Goal: Task Accomplishment & Management: Manage account settings

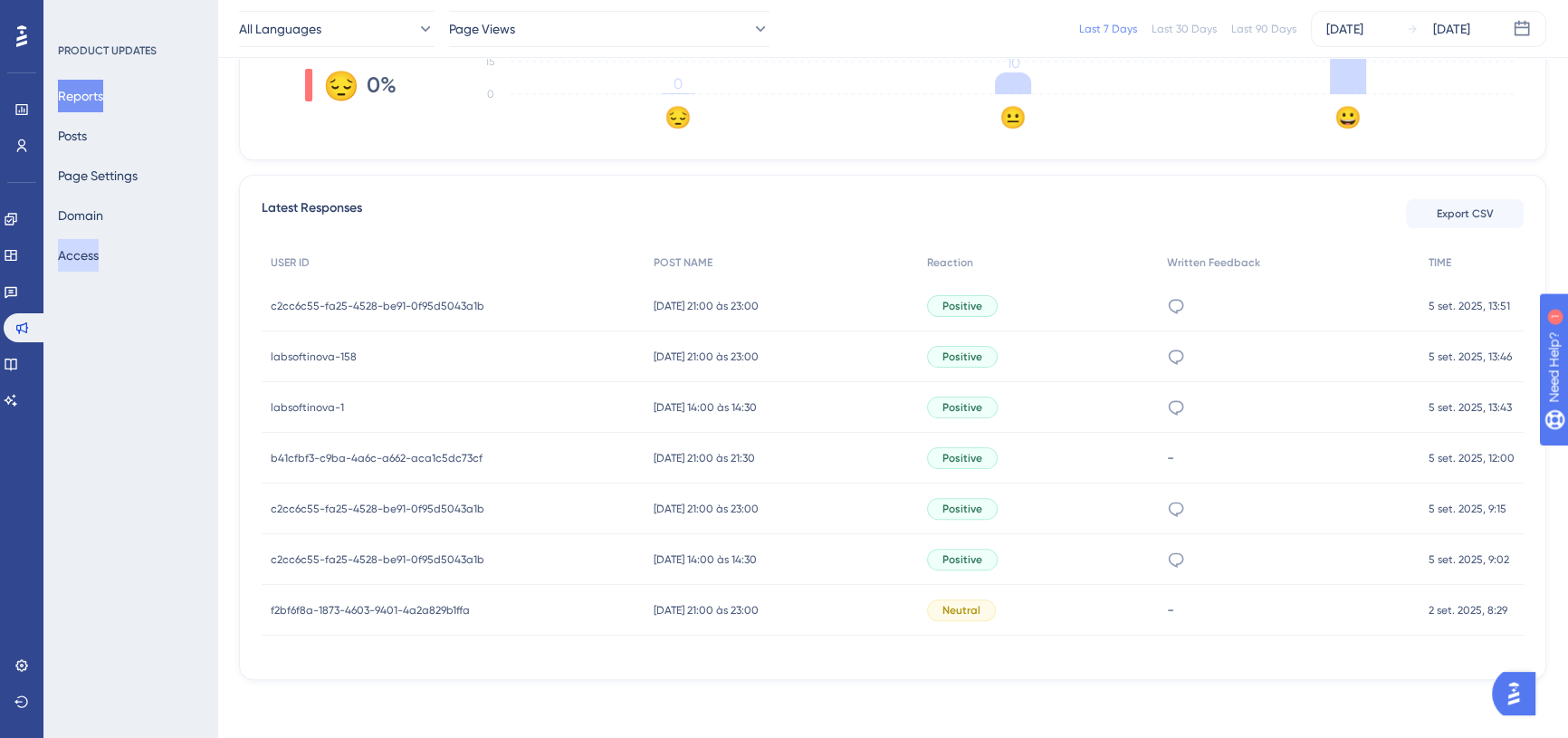
click at [98, 261] on button "Access" at bounding box center [78, 255] width 41 height 32
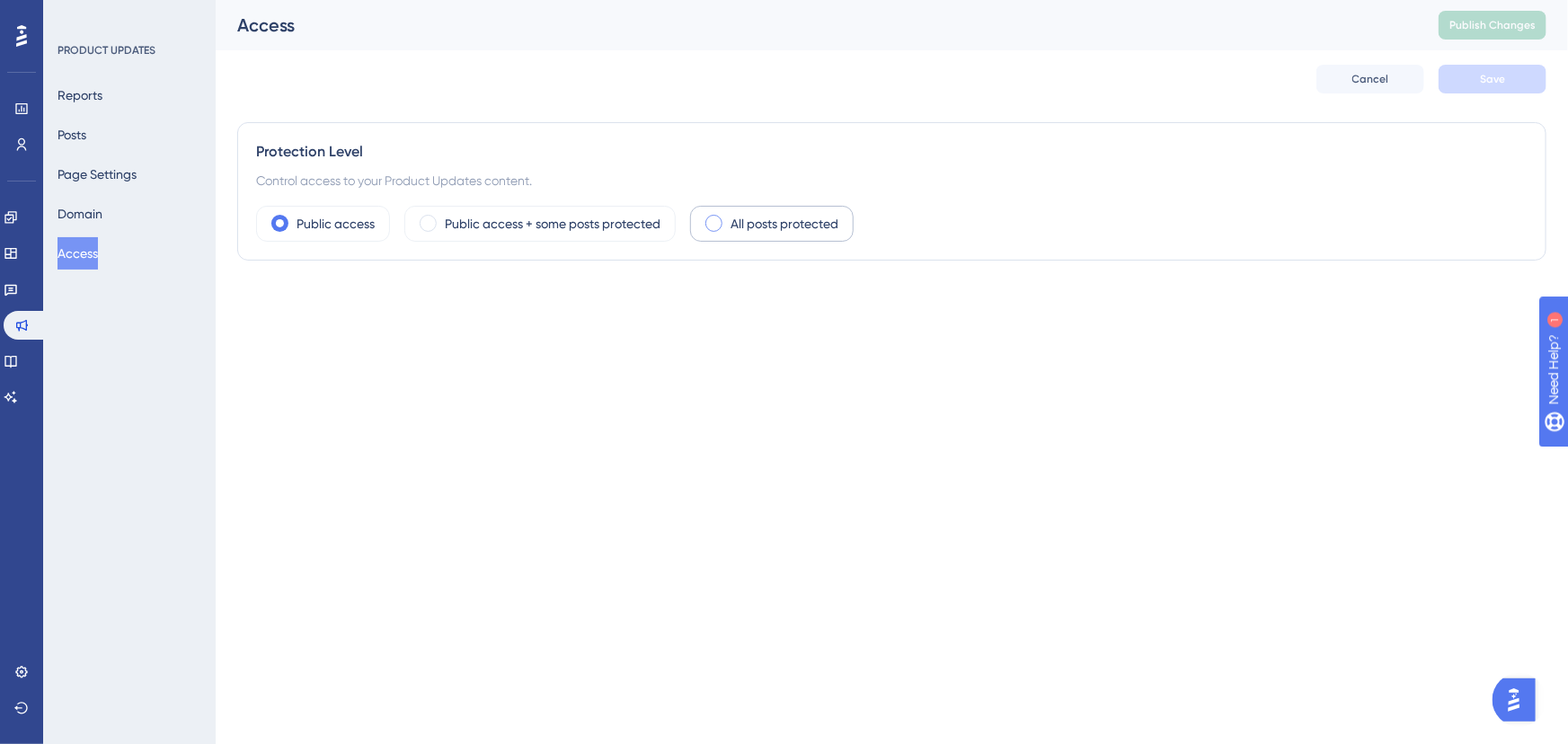
click at [777, 227] on label "All posts protected" at bounding box center [784, 224] width 108 height 22
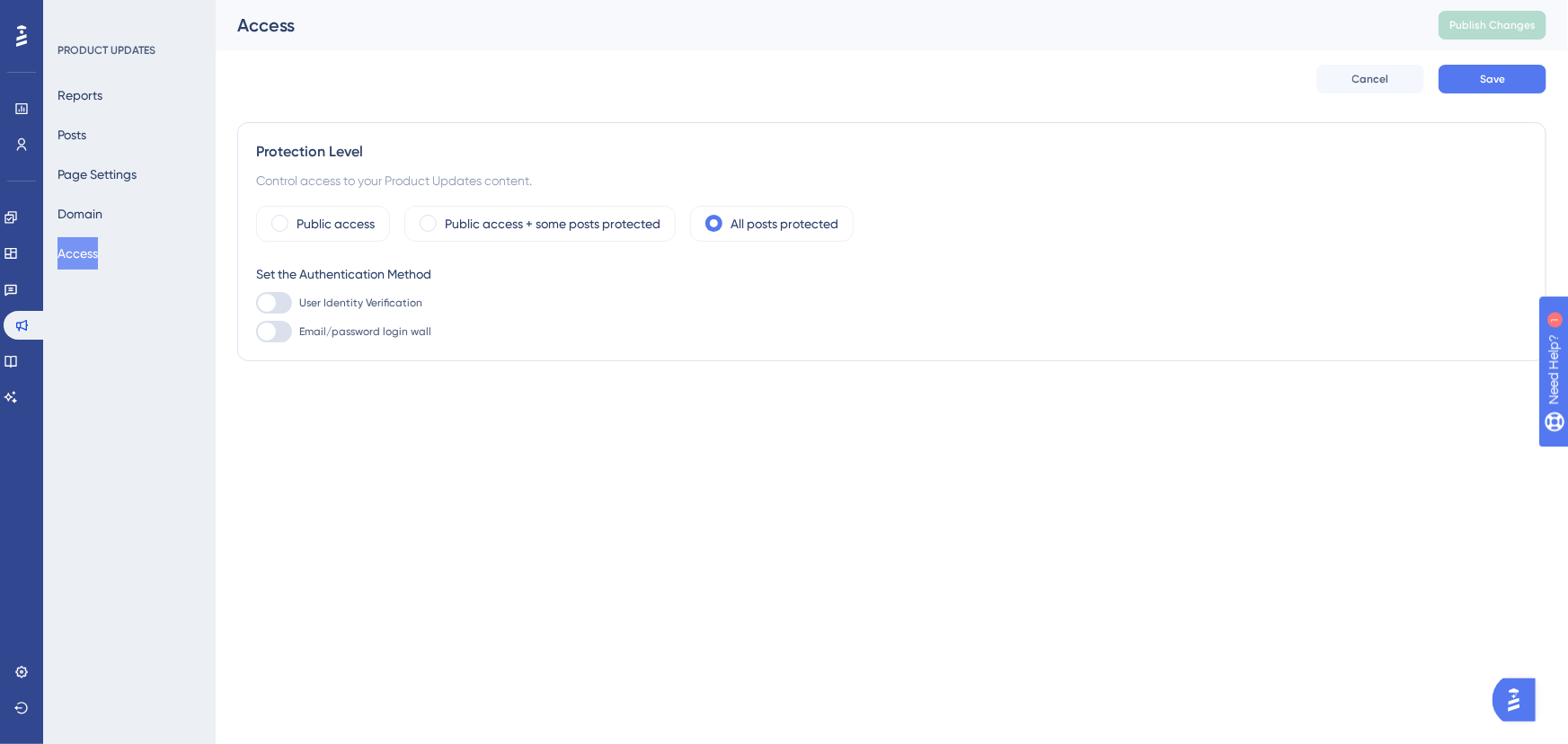
click at [268, 302] on div at bounding box center [266, 302] width 18 height 18
click at [256, 303] on input "User Identity Verification" at bounding box center [255, 303] width 1 height 1
checkbox input "true"
click at [564, 0] on html "Performance Users Engagement Widgets Feedback Product Updates Knowledge Base AI…" at bounding box center [784, 0] width 1568 height 0
click at [1456, 79] on button "Save" at bounding box center [1492, 79] width 108 height 28
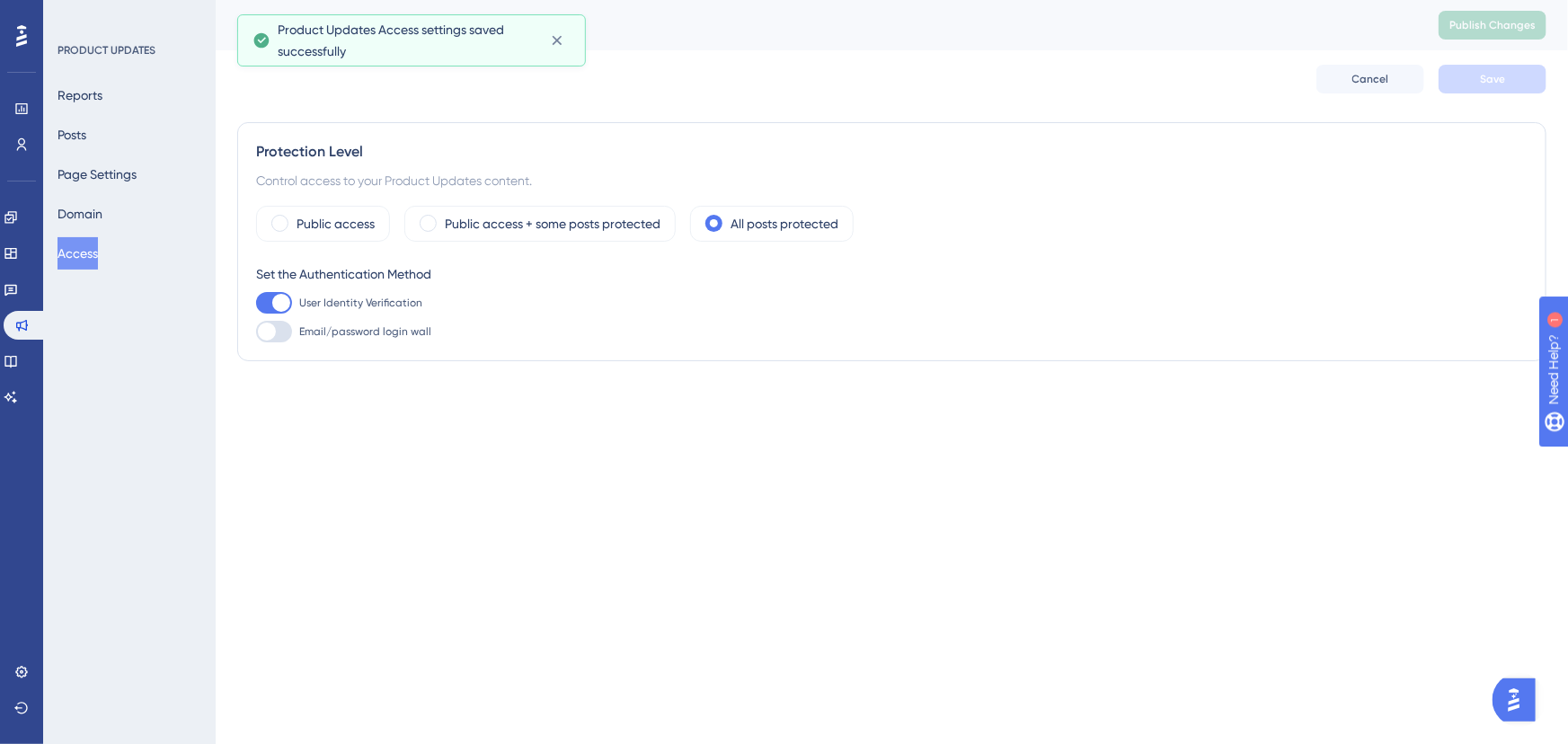
click at [163, 344] on div "PRODUCT UPDATES Reports Posts Page Settings Domain Access" at bounding box center [130, 372] width 172 height 744
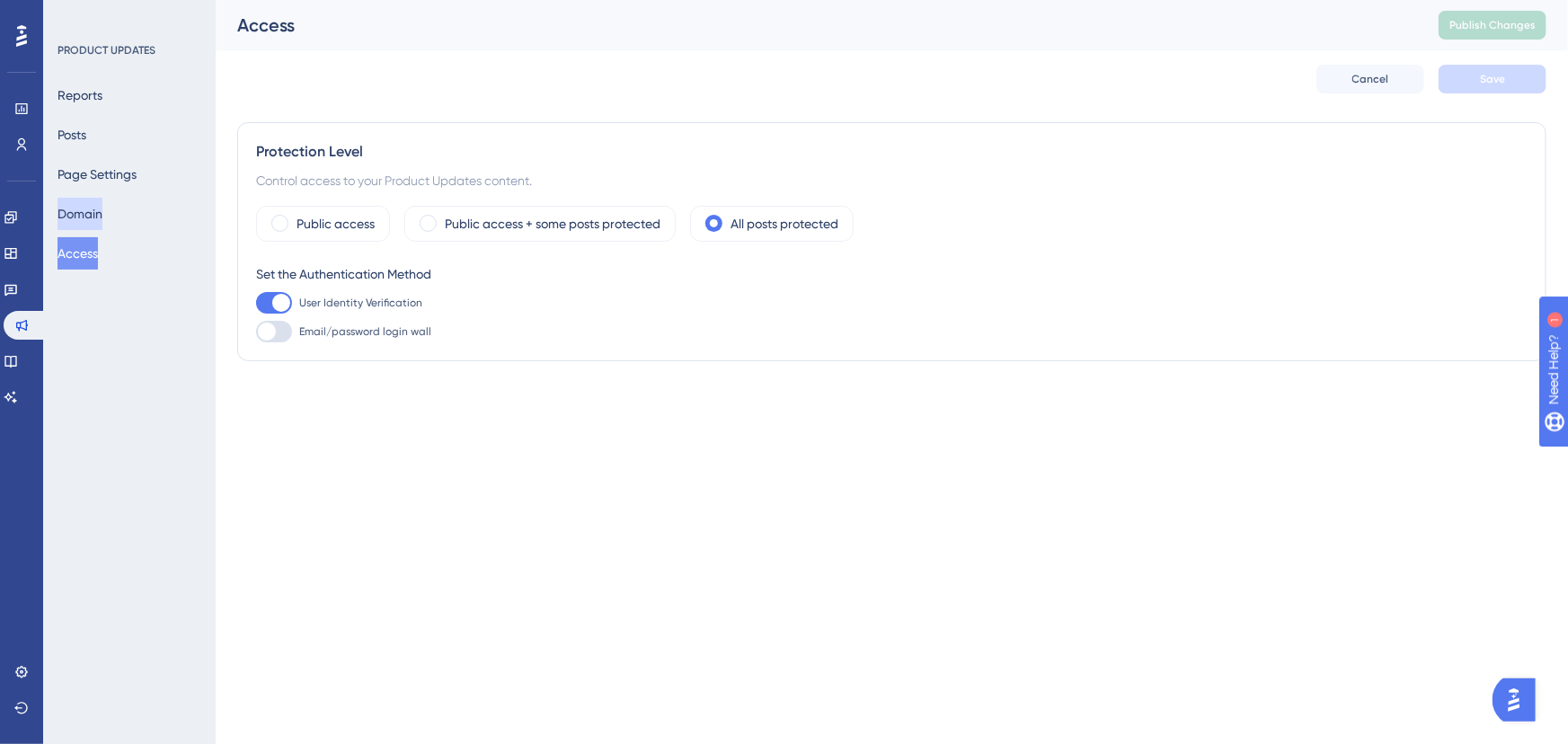
click at [102, 220] on button "Domain" at bounding box center [80, 214] width 45 height 32
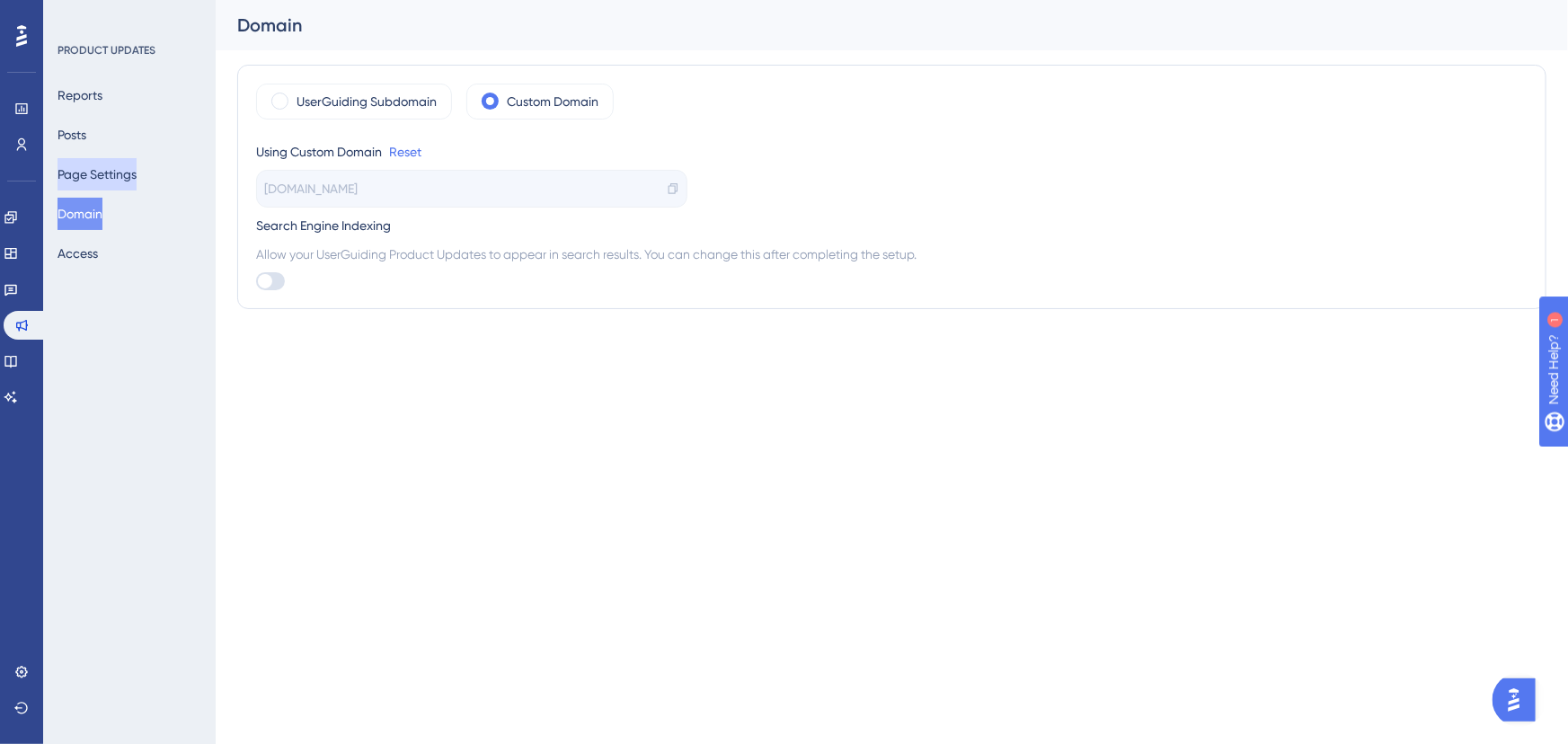
click at [114, 176] on button "Page Settings" at bounding box center [97, 174] width 79 height 32
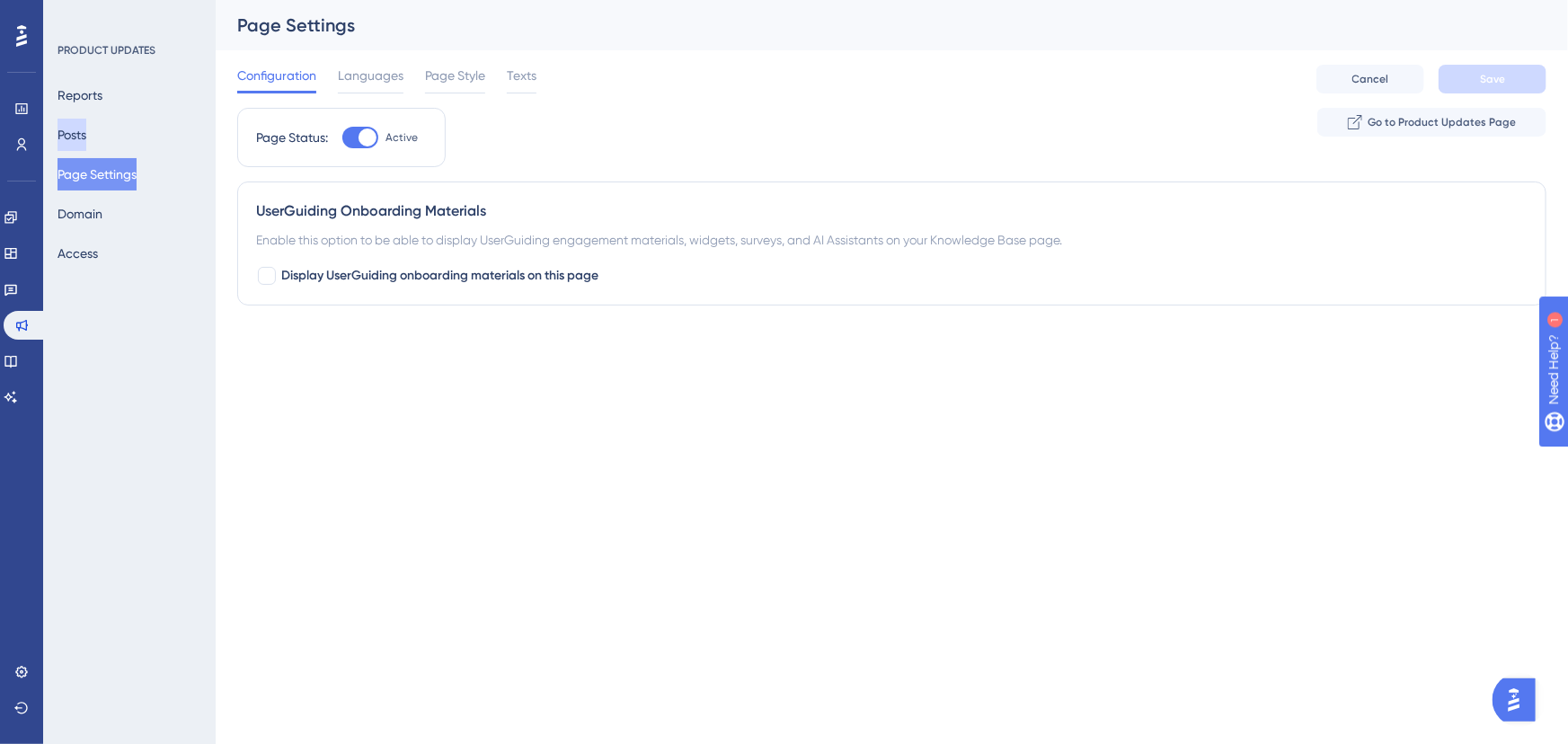
click at [86, 138] on button "Posts" at bounding box center [72, 135] width 28 height 32
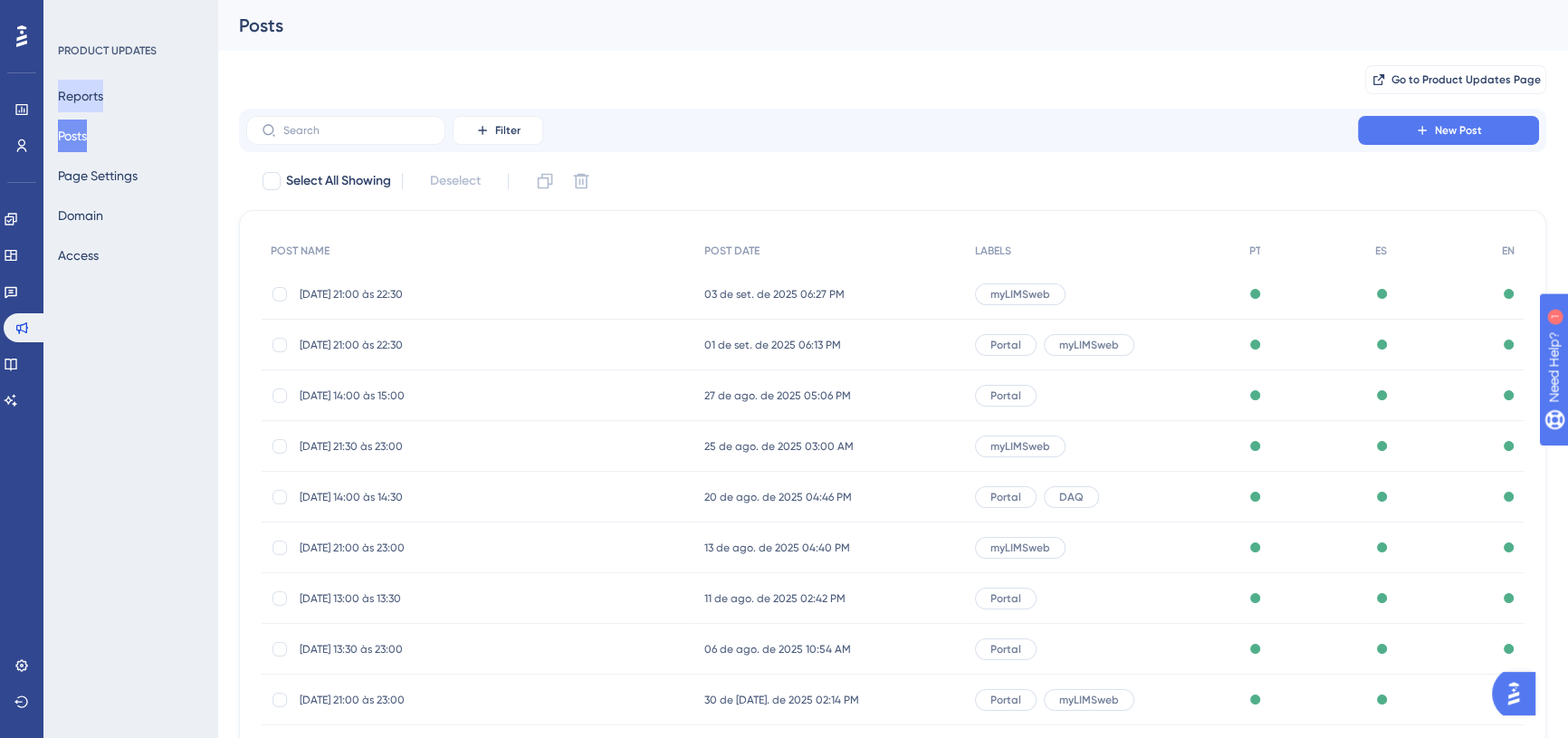
click at [100, 102] on button "Reports" at bounding box center [80, 95] width 45 height 32
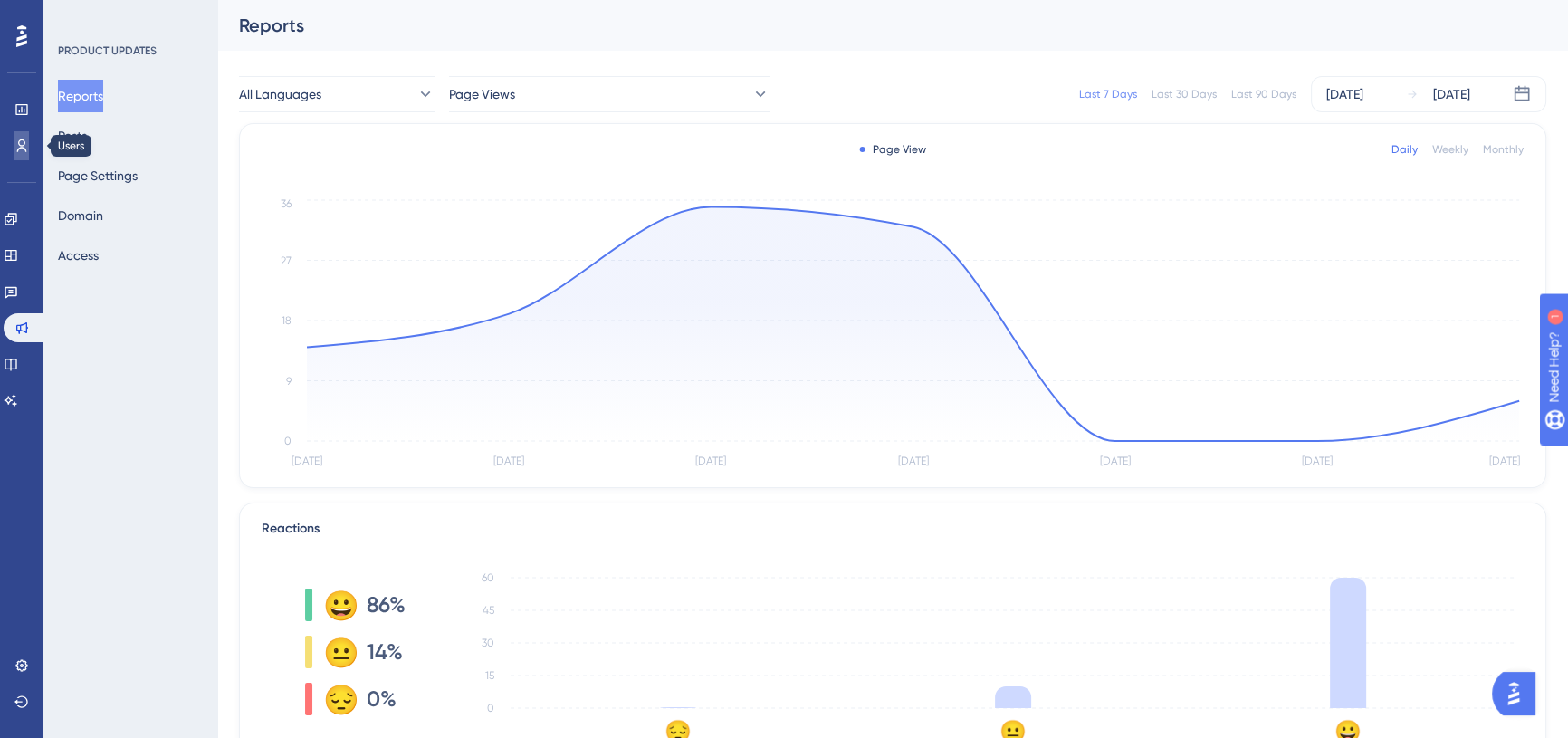
click at [25, 145] on icon at bounding box center [21, 145] width 14 height 14
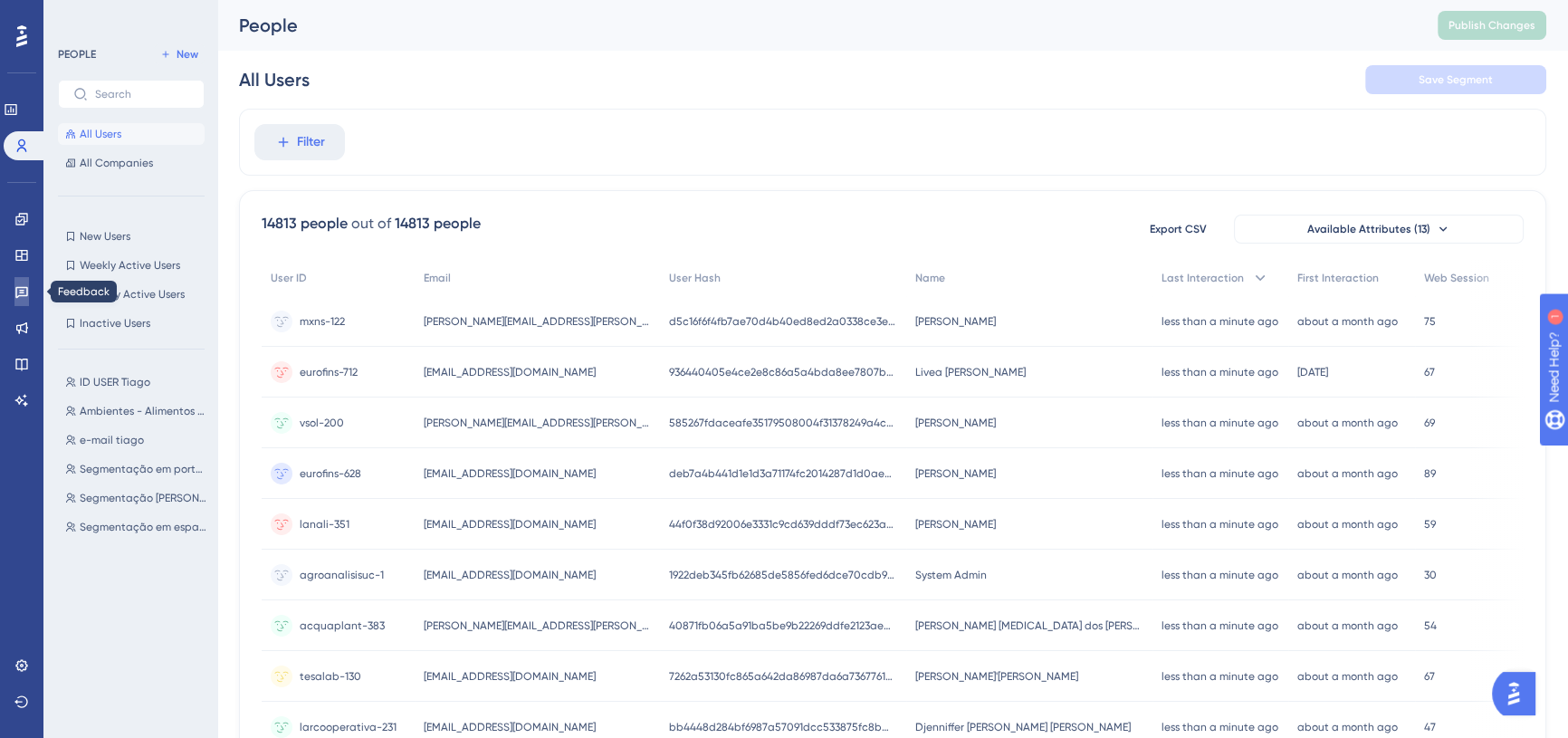
click at [29, 289] on link at bounding box center [21, 291] width 14 height 29
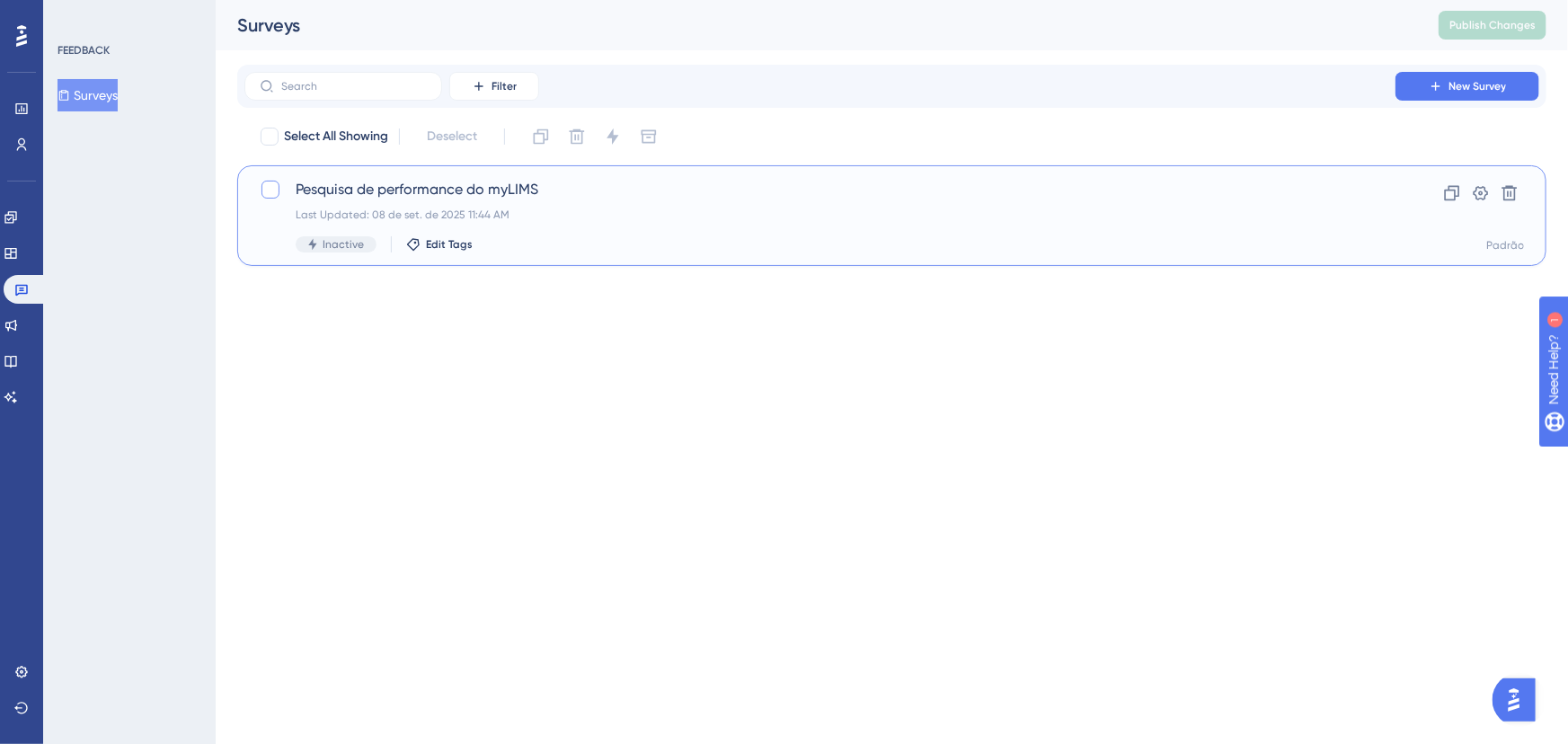
click at [268, 189] on div at bounding box center [270, 190] width 18 height 18
checkbox input "true"
click at [598, 134] on div "Clone Delete Change Status Switch Container" at bounding box center [595, 136] width 136 height 28
click at [611, 130] on icon at bounding box center [612, 136] width 18 height 18
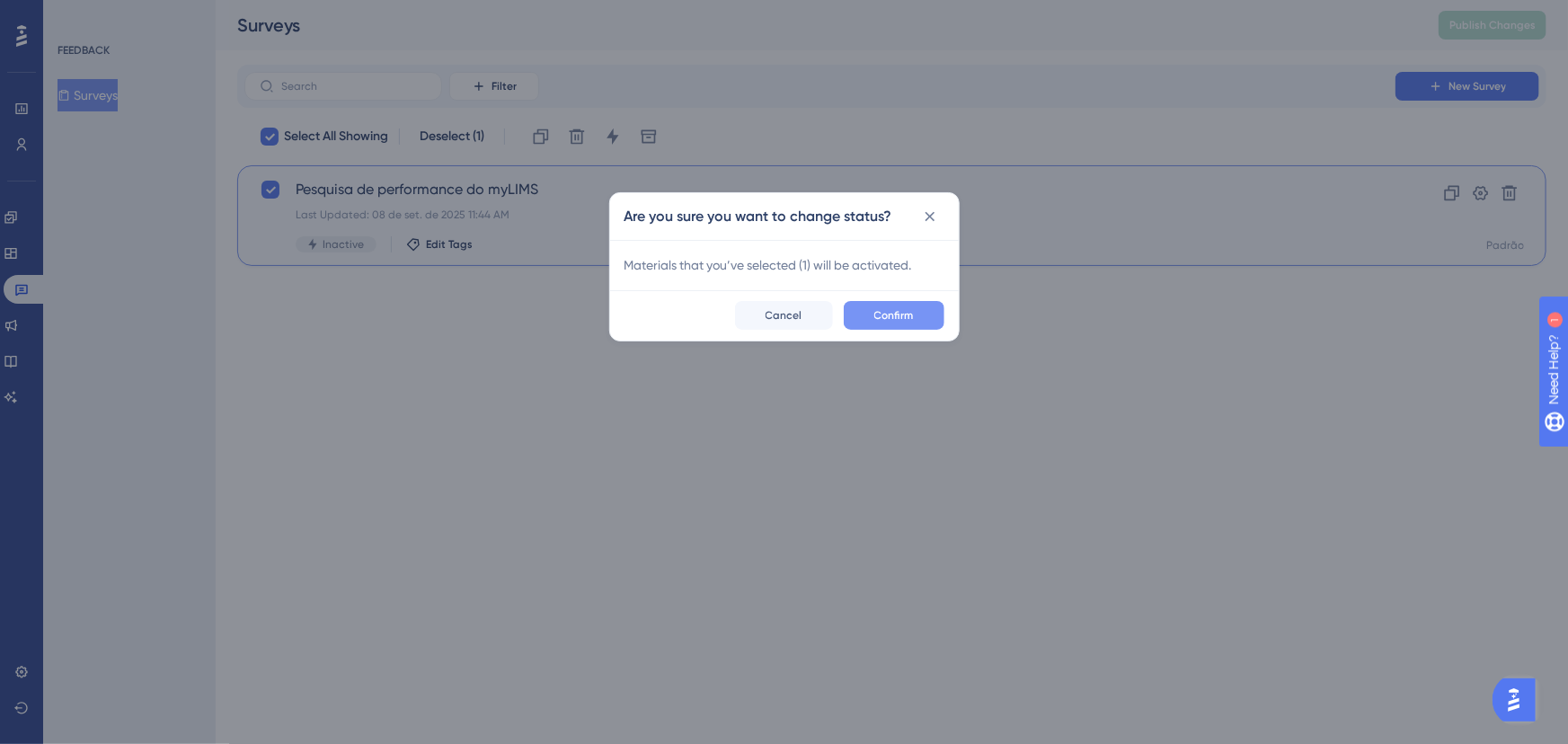
click at [907, 318] on span "Confirm" at bounding box center [894, 315] width 40 height 14
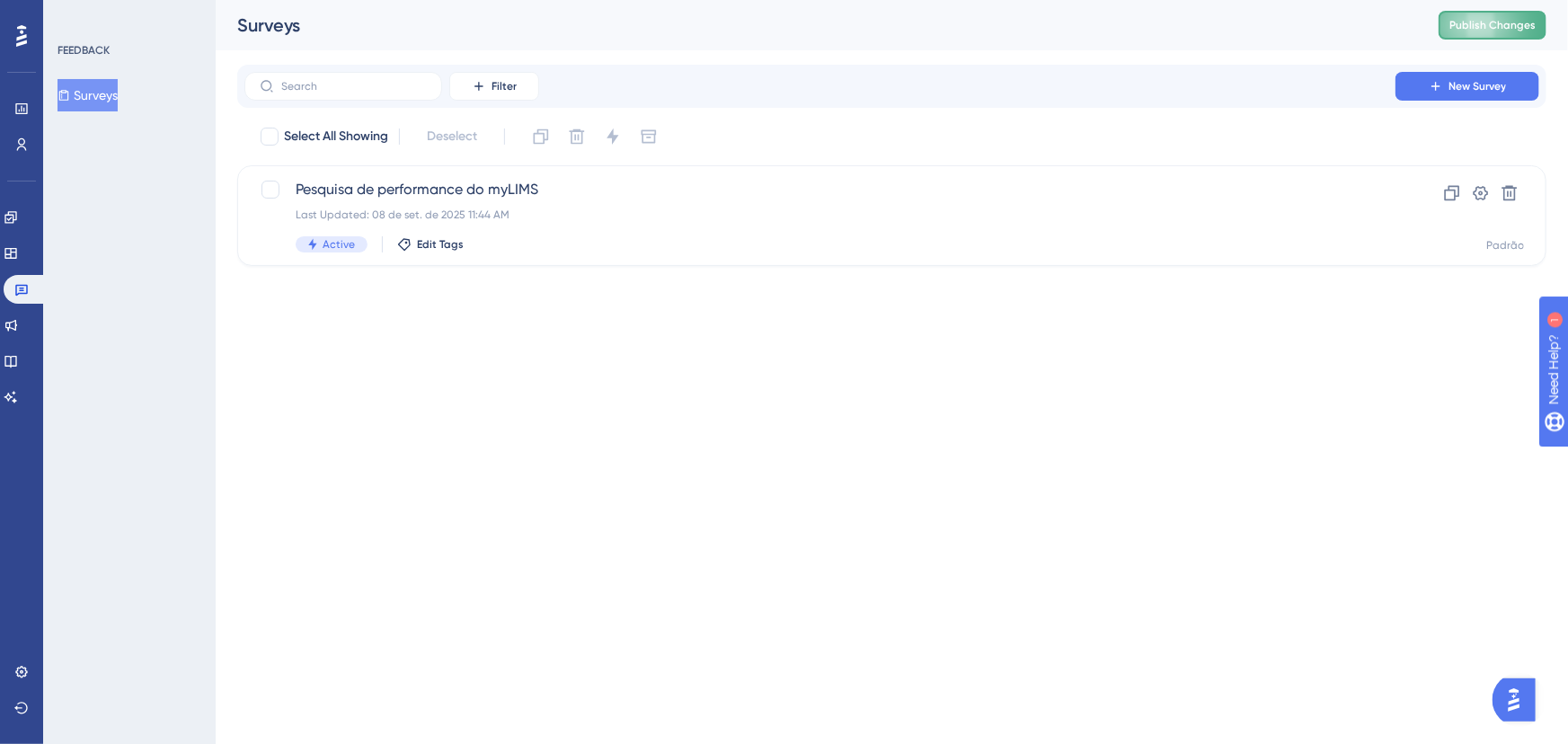
click at [1478, 31] on span "Publish Changes" at bounding box center [1491, 25] width 86 height 14
click at [162, 252] on div "FEEDBACK Surveys" at bounding box center [130, 372] width 172 height 744
click at [377, 190] on span "Pesquisa de performance do myLIMS" at bounding box center [820, 190] width 1048 height 22
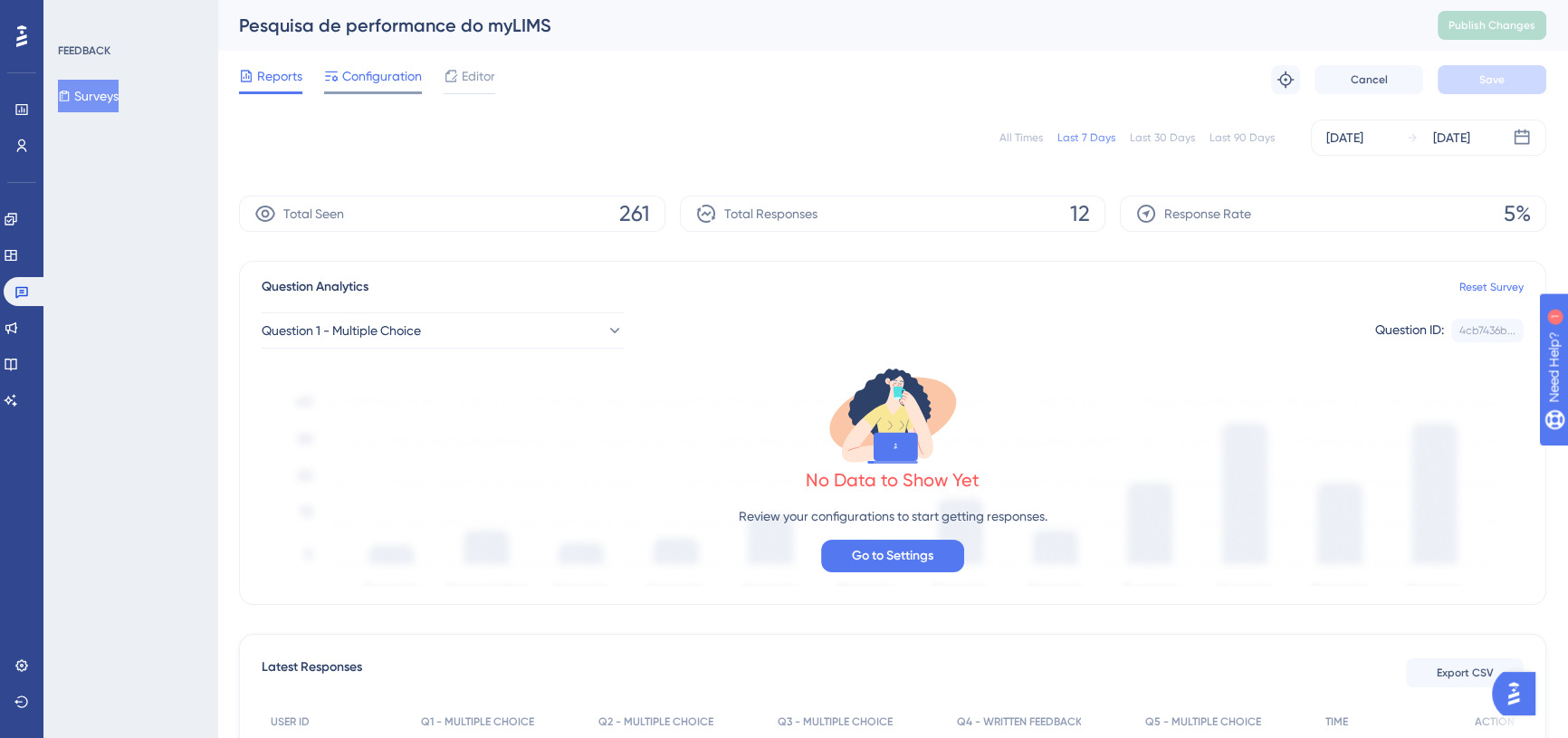
click at [410, 71] on span "Configuration" at bounding box center [381, 75] width 79 height 22
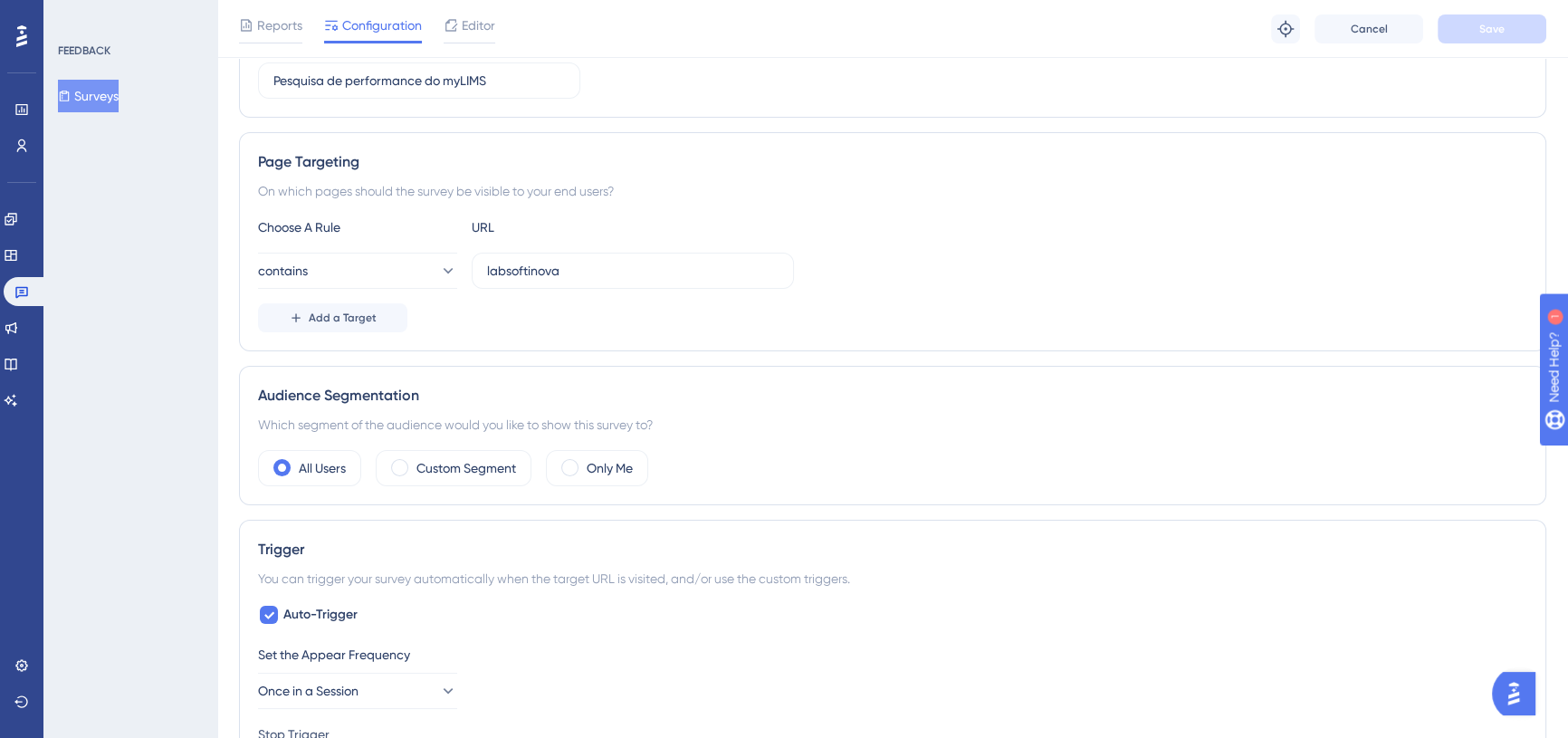
scroll to position [246, 0]
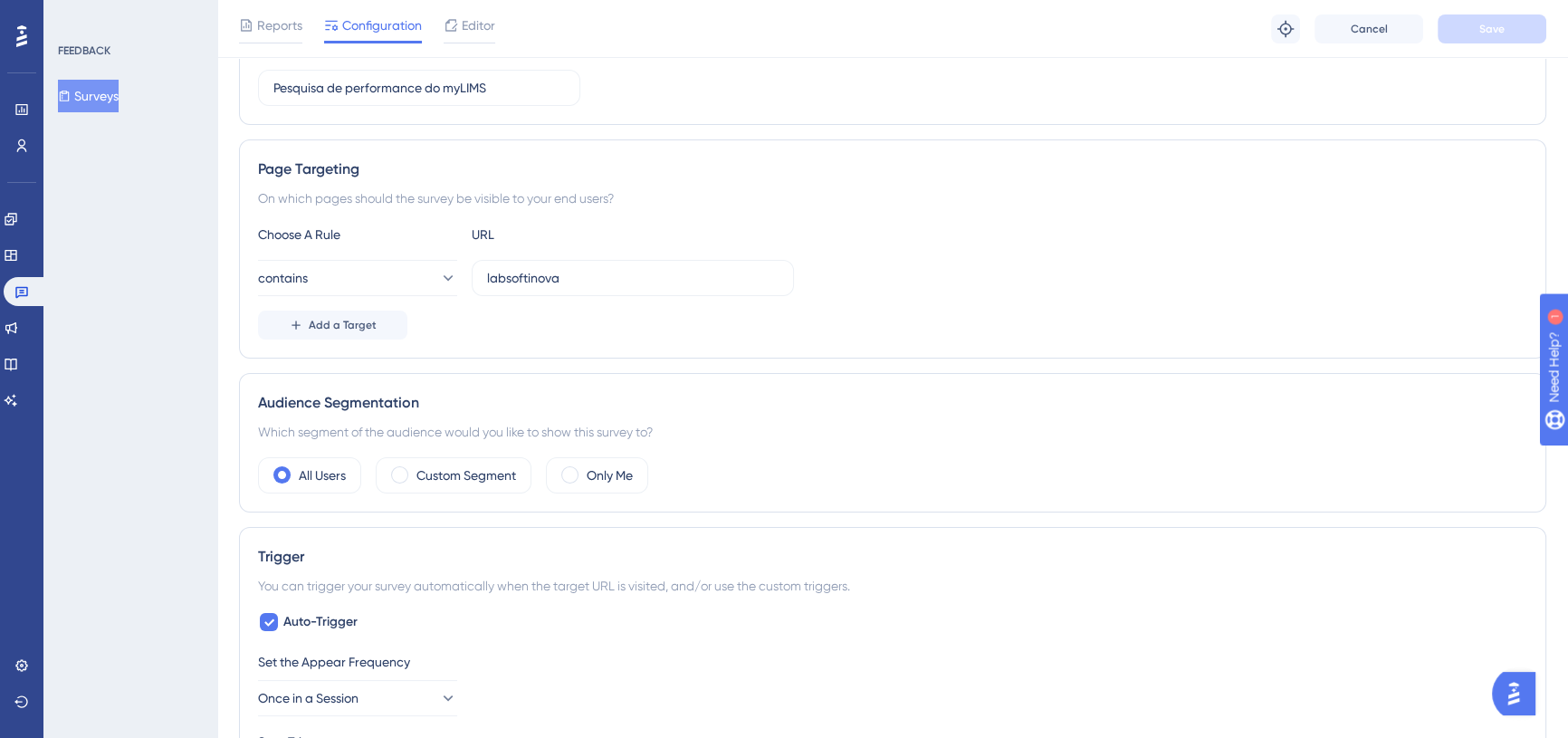
click at [106, 209] on div "FEEDBACK Surveys" at bounding box center [131, 369] width 174 height 738
click at [19, 108] on icon at bounding box center [21, 109] width 14 height 14
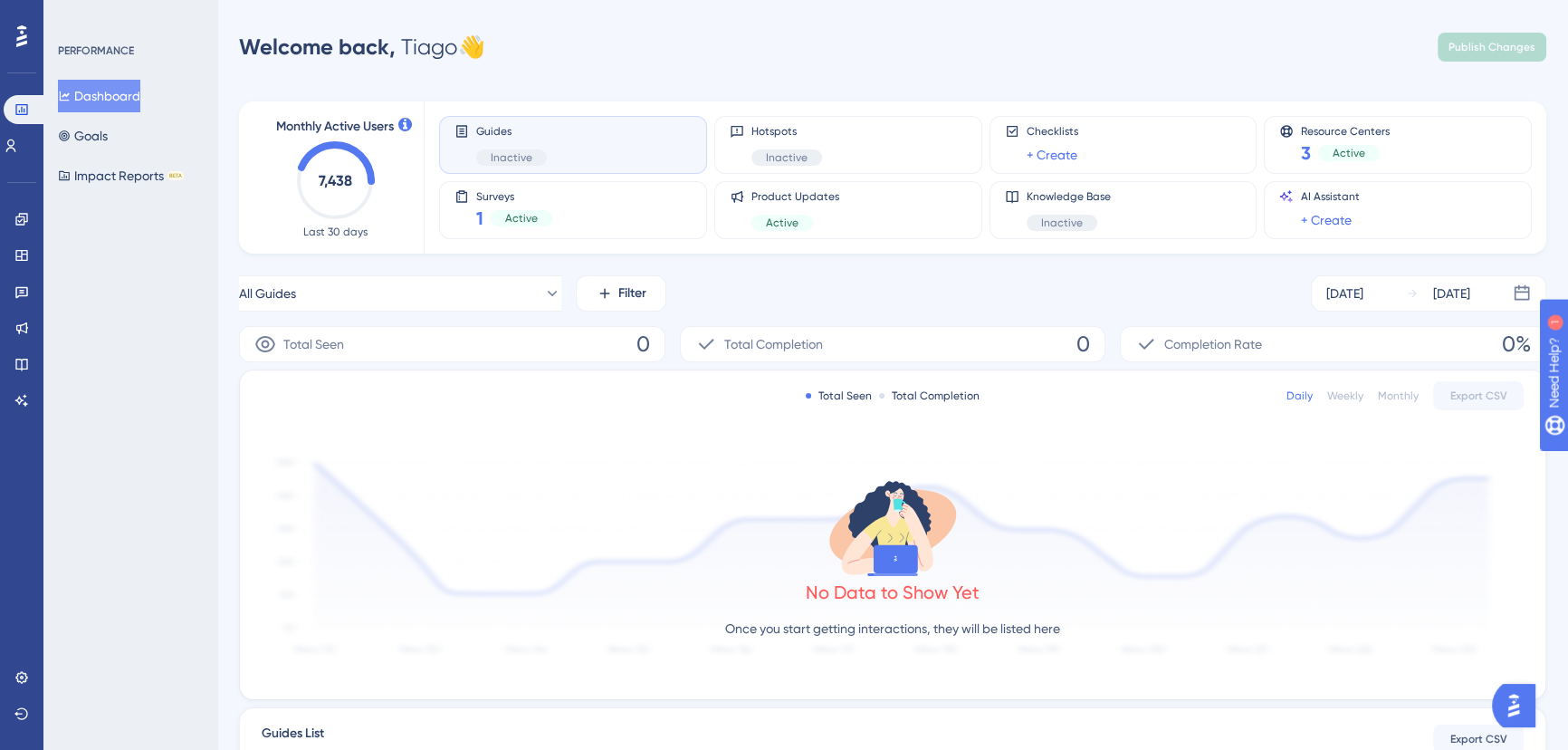
click at [89, 302] on div "PERFORMANCE Dashboard Goals Impact Reports BETA" at bounding box center [131, 375] width 174 height 750
click at [172, 253] on div "PERFORMANCE Dashboard Goals Impact Reports BETA" at bounding box center [131, 375] width 174 height 750
click at [81, 351] on div "PERFORMANCE Dashboard Goals Impact Reports BETA" at bounding box center [131, 375] width 174 height 750
click at [168, 350] on div "PERFORMANCE Dashboard Goals Impact Reports BETA" at bounding box center [131, 375] width 174 height 750
click at [149, 342] on div "PERFORMANCE Dashboard Goals Impact Reports BETA" at bounding box center [131, 375] width 174 height 750
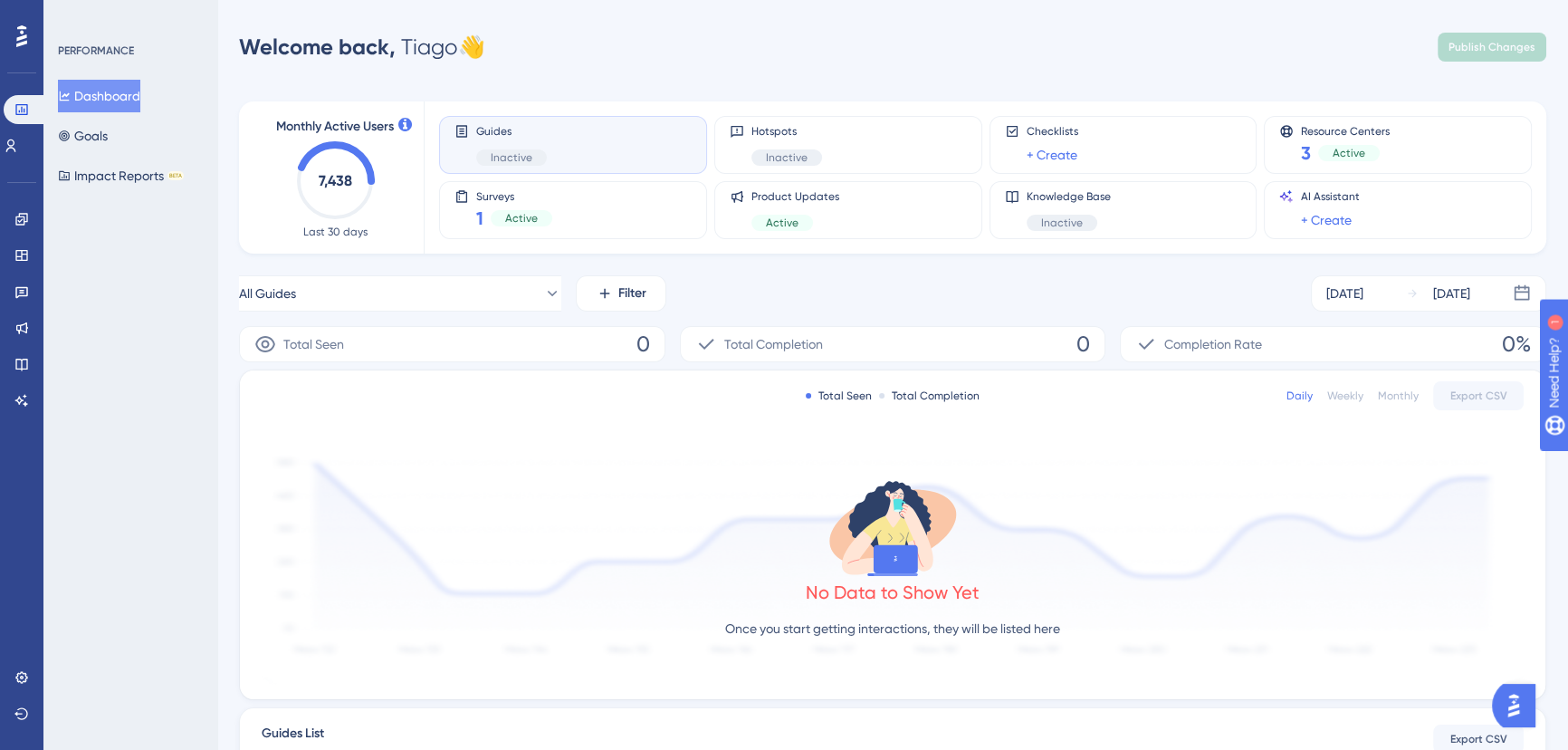
click at [121, 299] on div "PERFORMANCE Dashboard Goals Impact Reports BETA" at bounding box center [131, 375] width 174 height 750
click at [1107, 27] on div "Performance Users Engagement Widgets Feedback Product Updates Knowledge Base AI…" at bounding box center [784, 570] width 1568 height 1142
click at [177, 289] on div "PERFORMANCE Dashboard Goals Impact Reports BETA" at bounding box center [131, 375] width 174 height 750
